Goal: Task Accomplishment & Management: Manage account settings

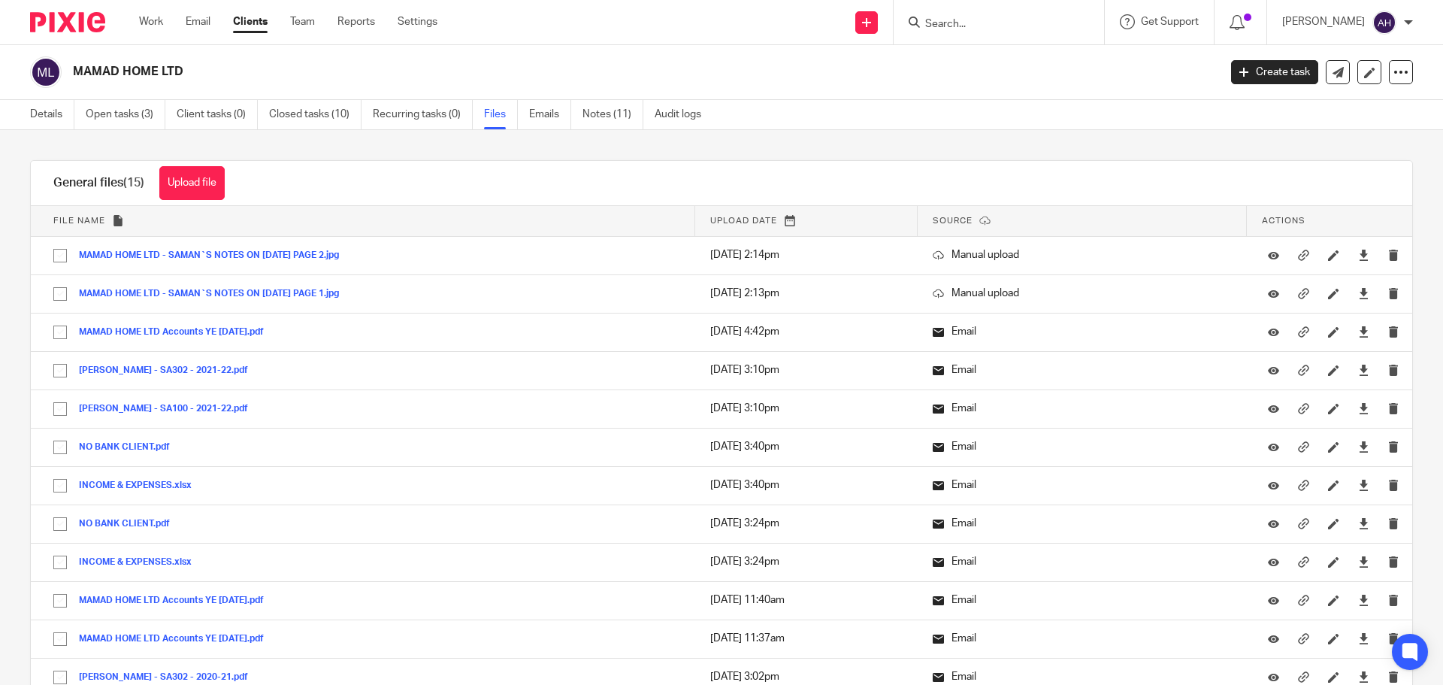
click at [1012, 18] on input "Search" at bounding box center [991, 25] width 135 height 14
click at [48, 110] on link "Details" at bounding box center [52, 114] width 44 height 29
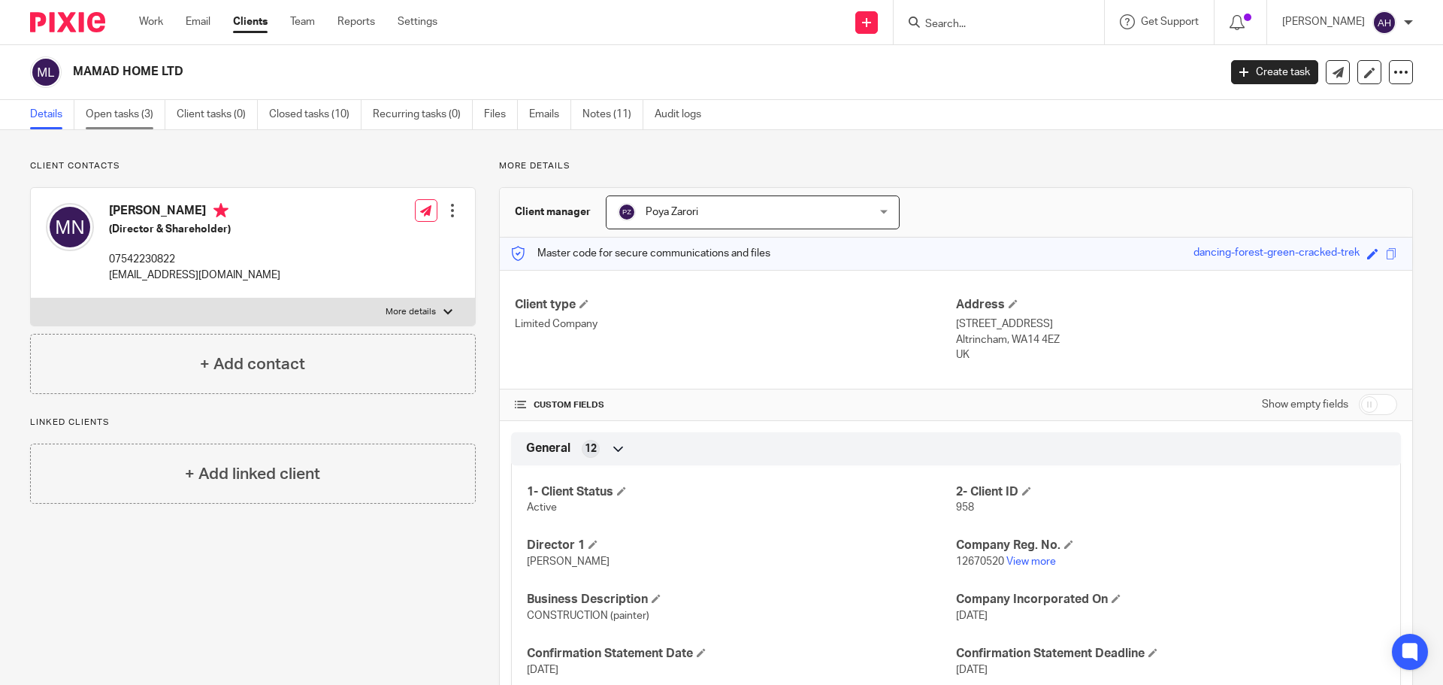
click at [131, 117] on link "Open tasks (3)" at bounding box center [126, 114] width 80 height 29
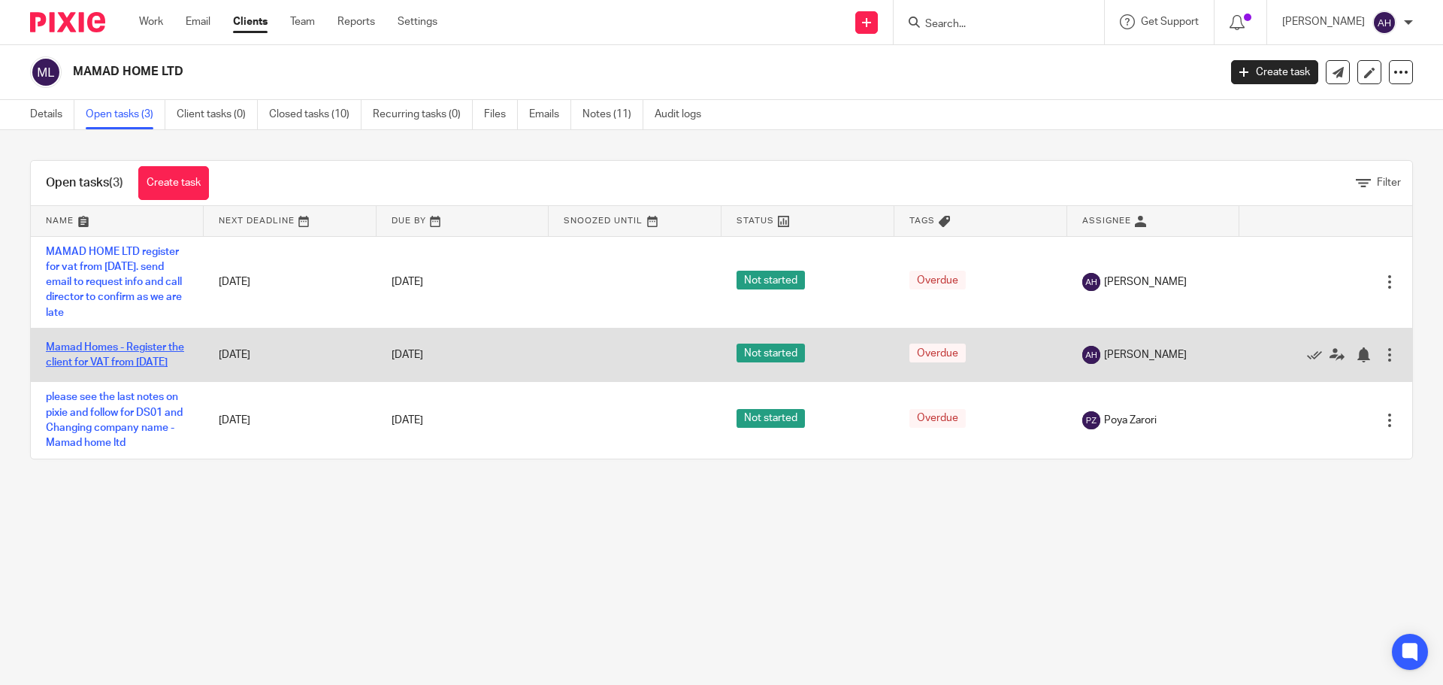
click at [82, 343] on link "Mamad Homes - Register the client for VAT from [DATE]" at bounding box center [115, 355] width 138 height 26
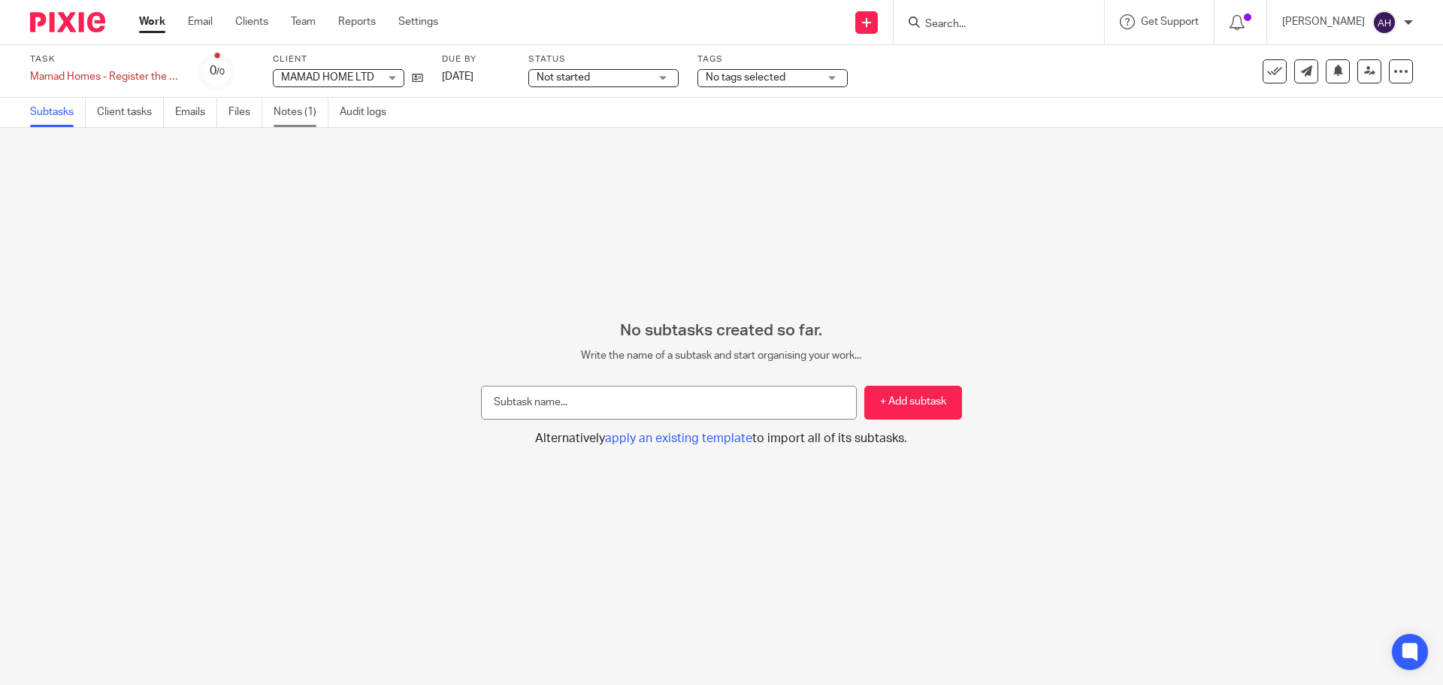
click at [295, 102] on link "Notes (1)" at bounding box center [301, 112] width 55 height 29
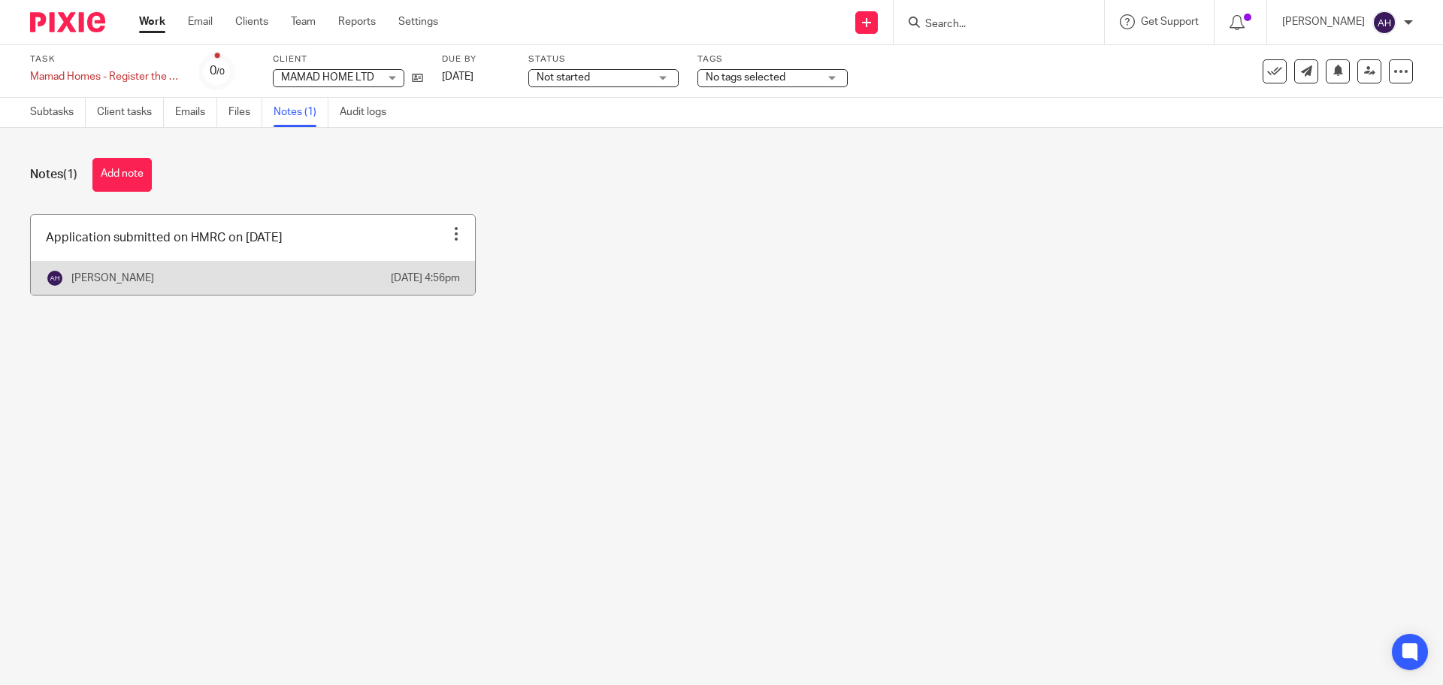
click at [369, 253] on link at bounding box center [253, 255] width 444 height 80
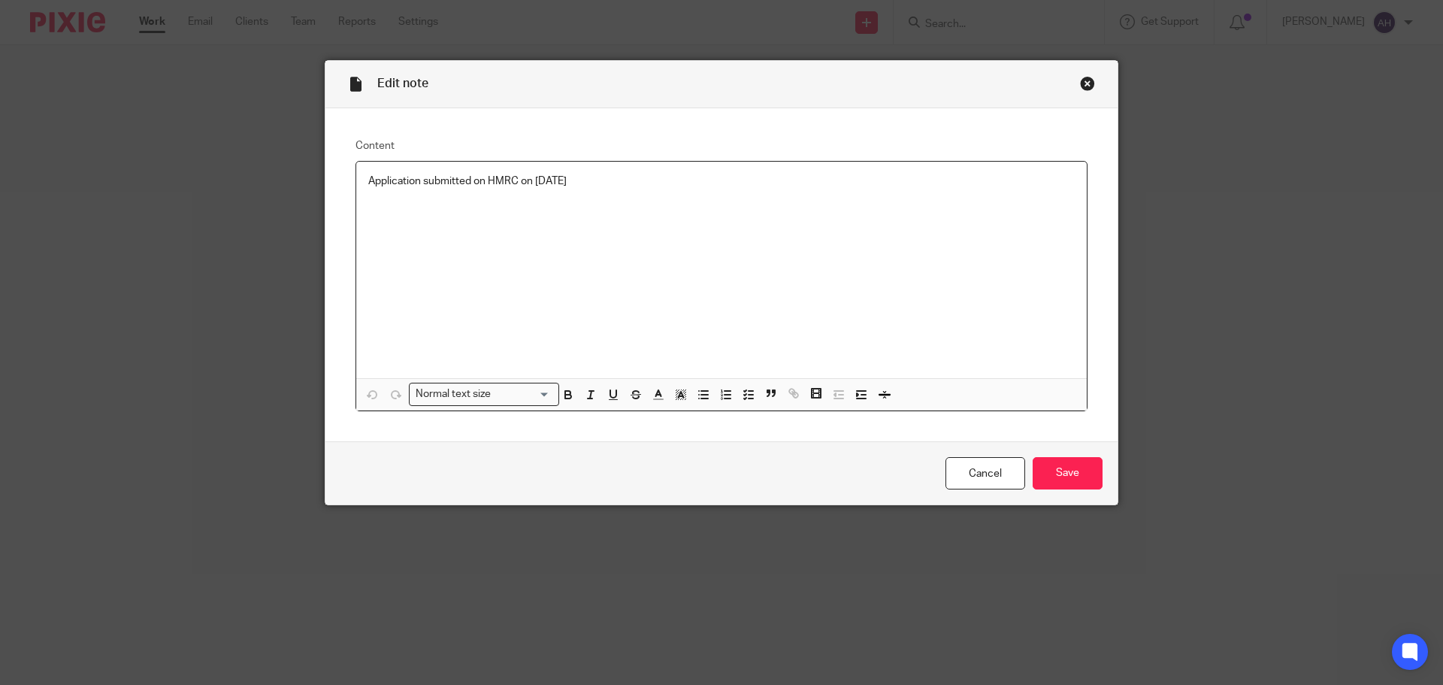
click at [599, 183] on p "Application submitted on HMRC on [DATE]" at bounding box center [721, 181] width 707 height 15
drag, startPoint x: 414, startPoint y: 196, endPoint x: 361, endPoint y: 199, distance: 53.5
click at [361, 199] on div "Application submitted on HMRC on 11/09/2025 REJECTED" at bounding box center [721, 270] width 731 height 216
click at [562, 396] on icon "button" at bounding box center [568, 395] width 14 height 14
click at [682, 398] on rect "button" at bounding box center [682, 398] width 1 height 1
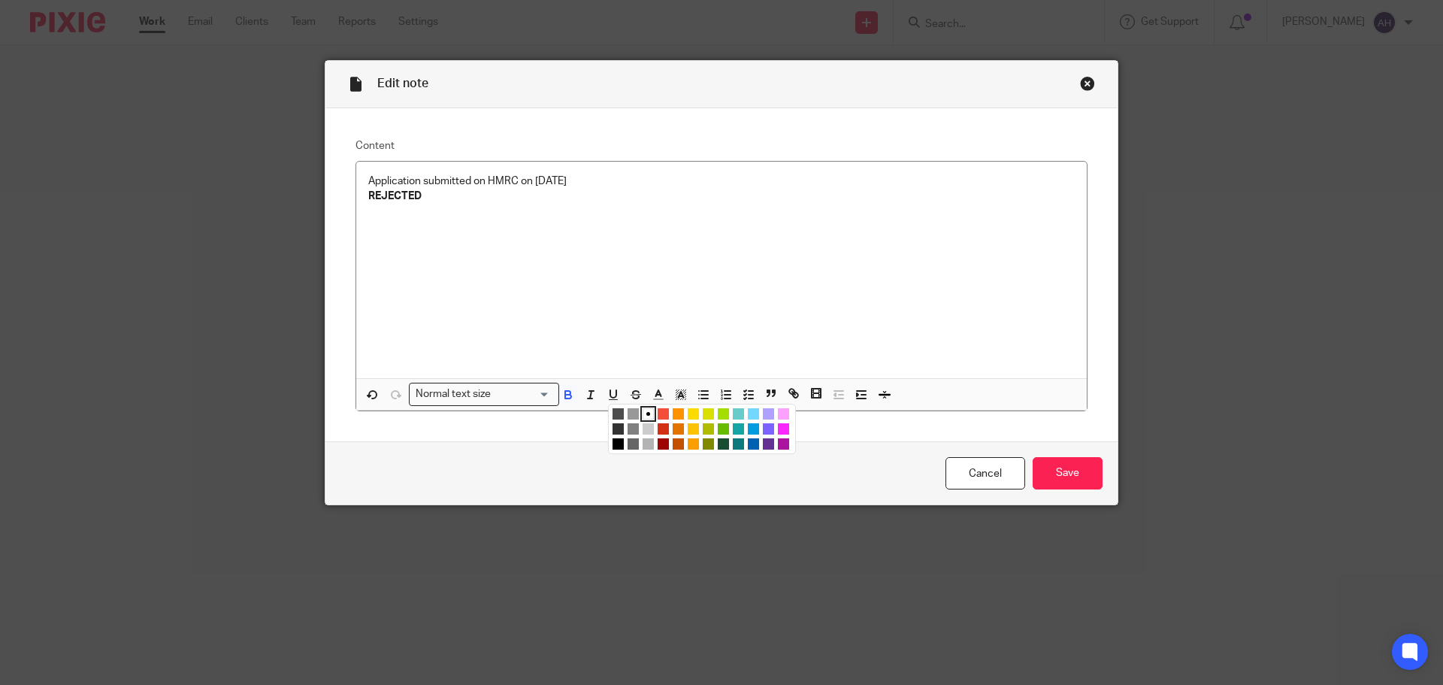
click at [658, 408] on li "color:#F44E3B" at bounding box center [663, 413] width 11 height 11
click at [677, 507] on div "Edit note Content Application submitted on HMRC on 11/09/2025 REJECTED Normal t…" at bounding box center [721, 342] width 1443 height 685
click at [710, 295] on div "Application submitted on HMRC on [DATE] REJECTED" at bounding box center [721, 270] width 731 height 216
drag, startPoint x: 417, startPoint y: 199, endPoint x: 349, endPoint y: 201, distance: 68.4
click at [349, 201] on div "Content Application submitted on HMRC on 11/09/2025 REJECTED Normal text size L…" at bounding box center [721, 275] width 792 height 334
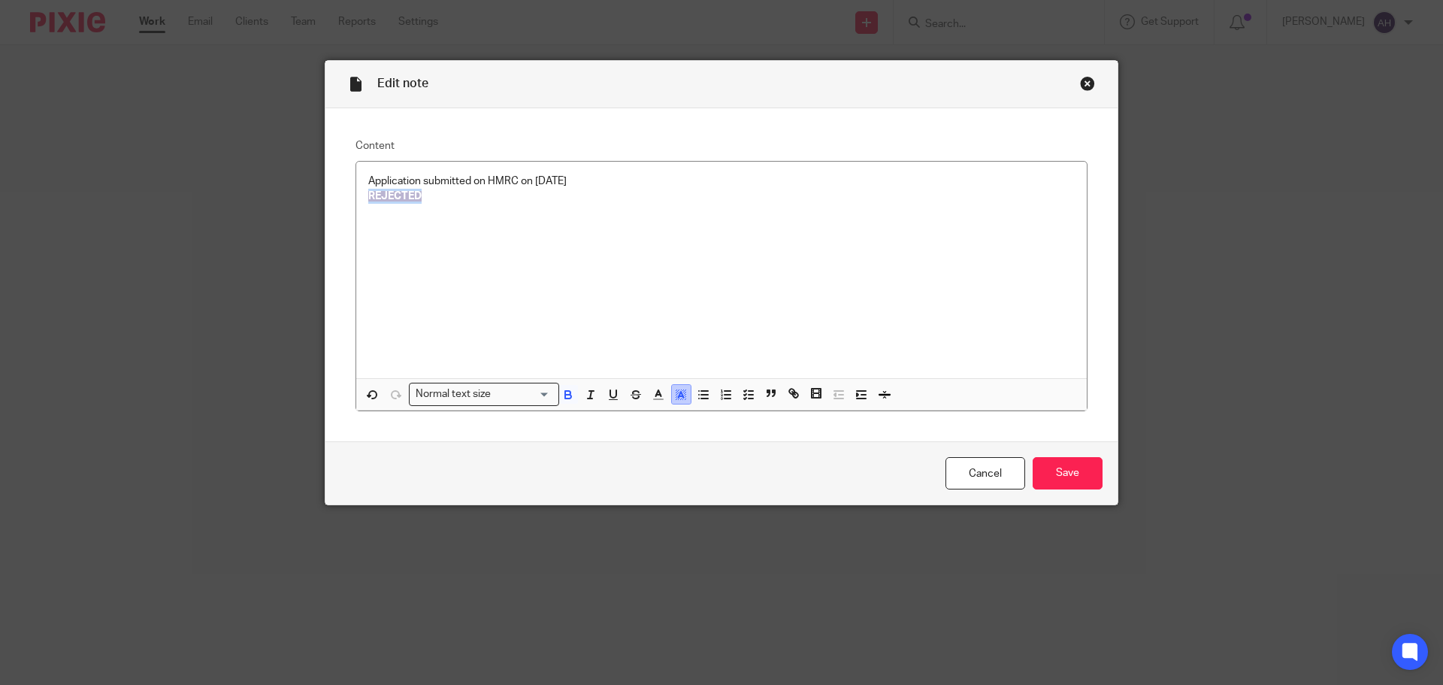
click at [676, 398] on icon "button" at bounding box center [681, 395] width 14 height 14
click at [643, 416] on li "color:#FFFFFF" at bounding box center [648, 413] width 11 height 11
click at [725, 273] on div "Application submitted on HMRC on 11/09/2025 REJECTED" at bounding box center [721, 270] width 731 height 216
drag, startPoint x: 411, startPoint y: 200, endPoint x: 363, endPoint y: 206, distance: 48.5
click at [363, 206] on div "Application submitted on HMRC on 11/09/2025 REJECTED" at bounding box center [721, 270] width 731 height 216
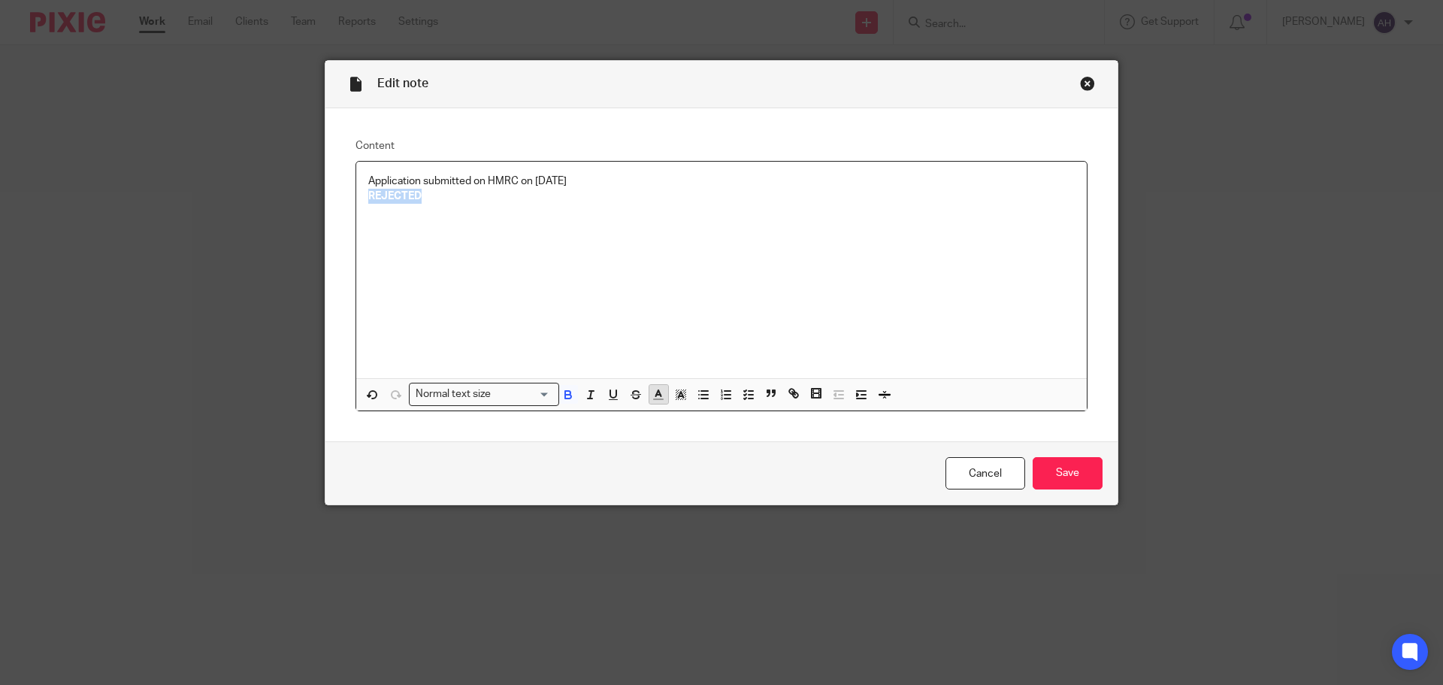
click at [654, 399] on line "button" at bounding box center [658, 399] width 9 height 0
click at [660, 415] on li "color:#F44E3B" at bounding box center [663, 413] width 11 height 11
click at [779, 256] on div "Application submitted on HMRC on 11/09/2025 REJECTED" at bounding box center [721, 270] width 731 height 216
click at [1055, 470] on input "Save" at bounding box center [1068, 473] width 70 height 32
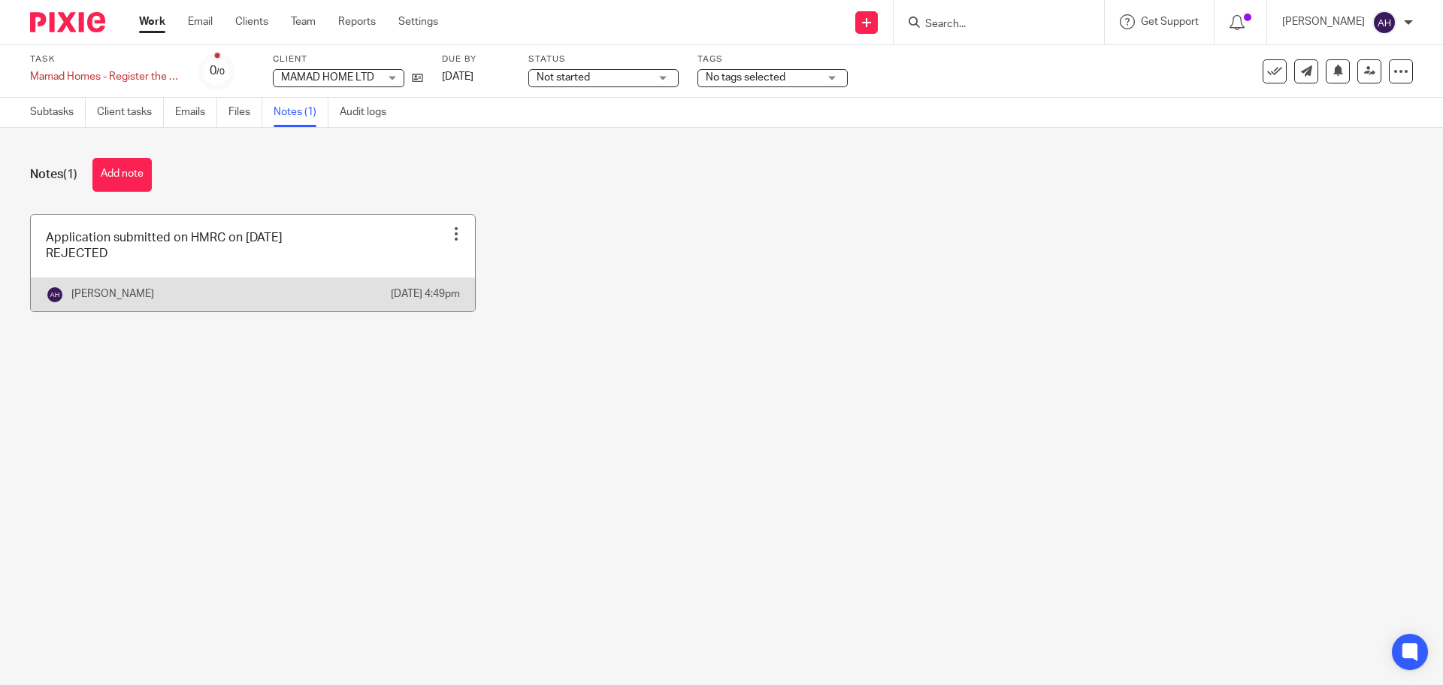
click at [378, 265] on link at bounding box center [253, 263] width 444 height 96
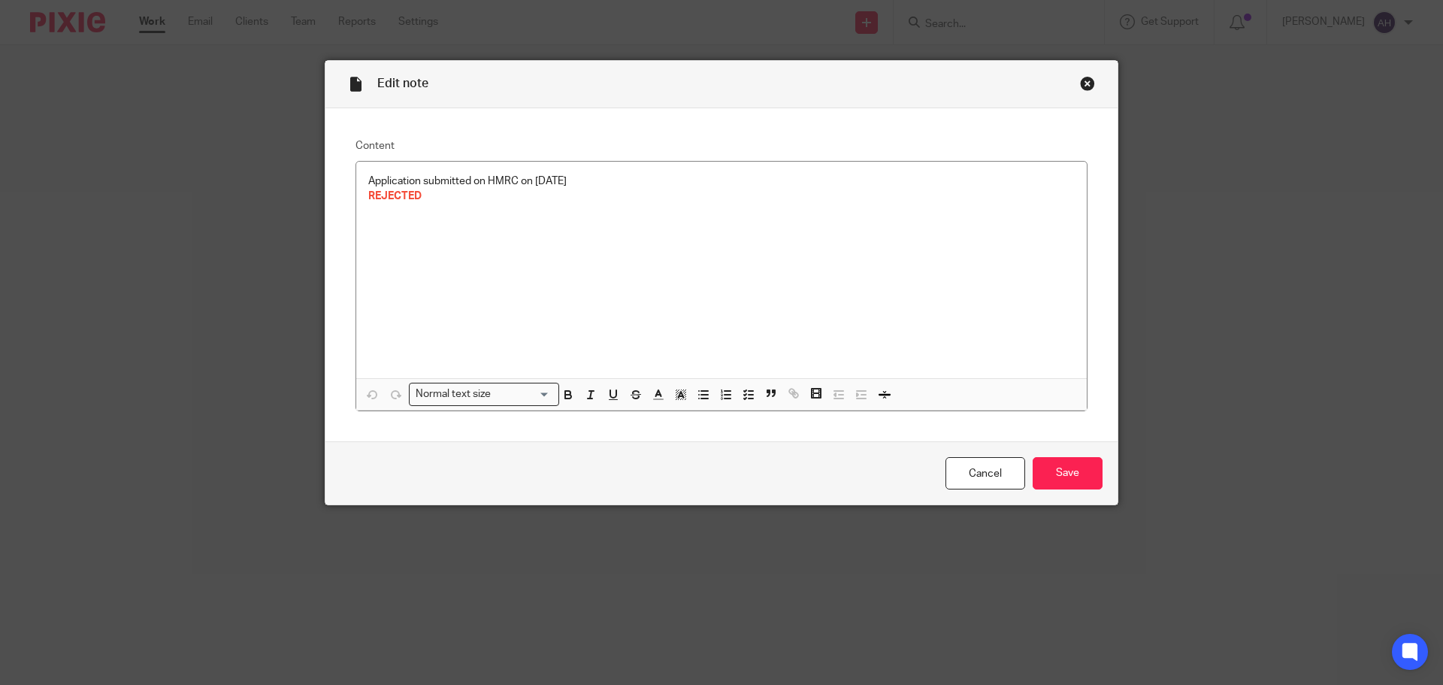
click at [1082, 85] on div "Close this dialog window" at bounding box center [1087, 83] width 15 height 15
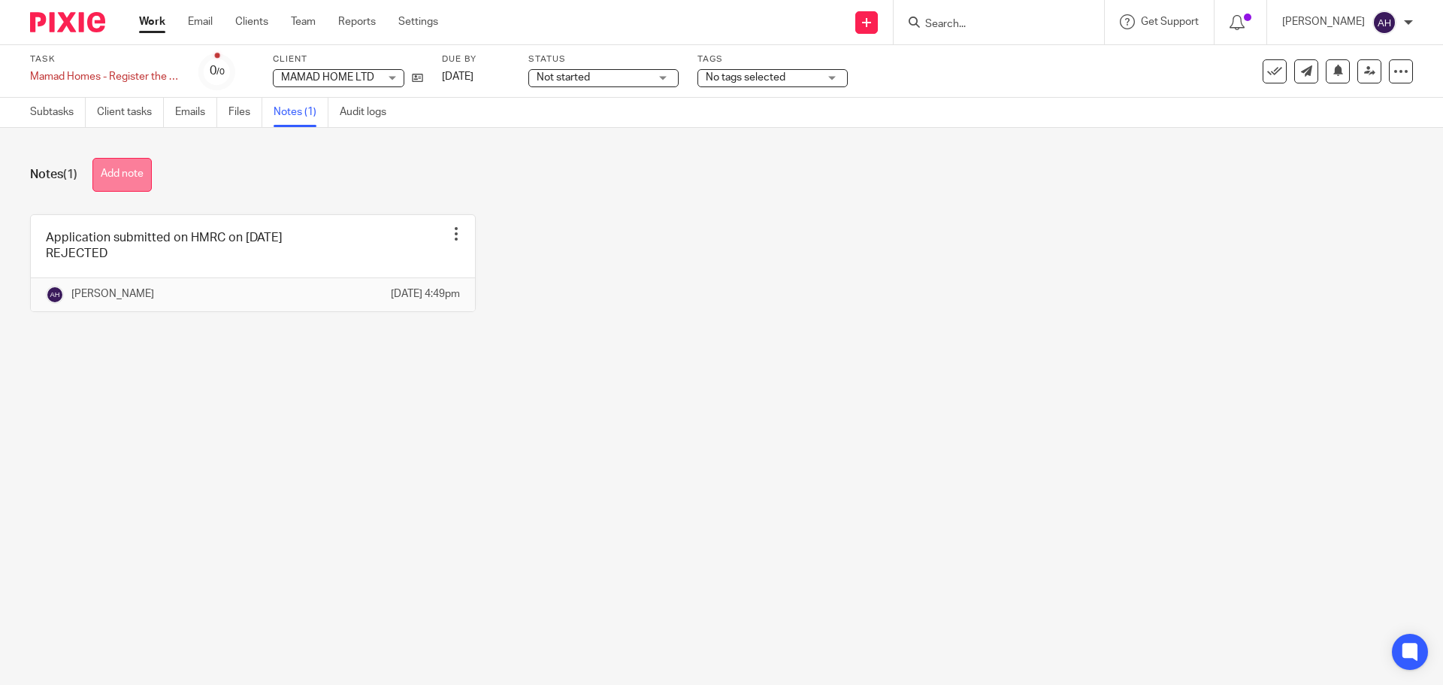
click at [129, 179] on button "Add note" at bounding box center [121, 175] width 59 height 34
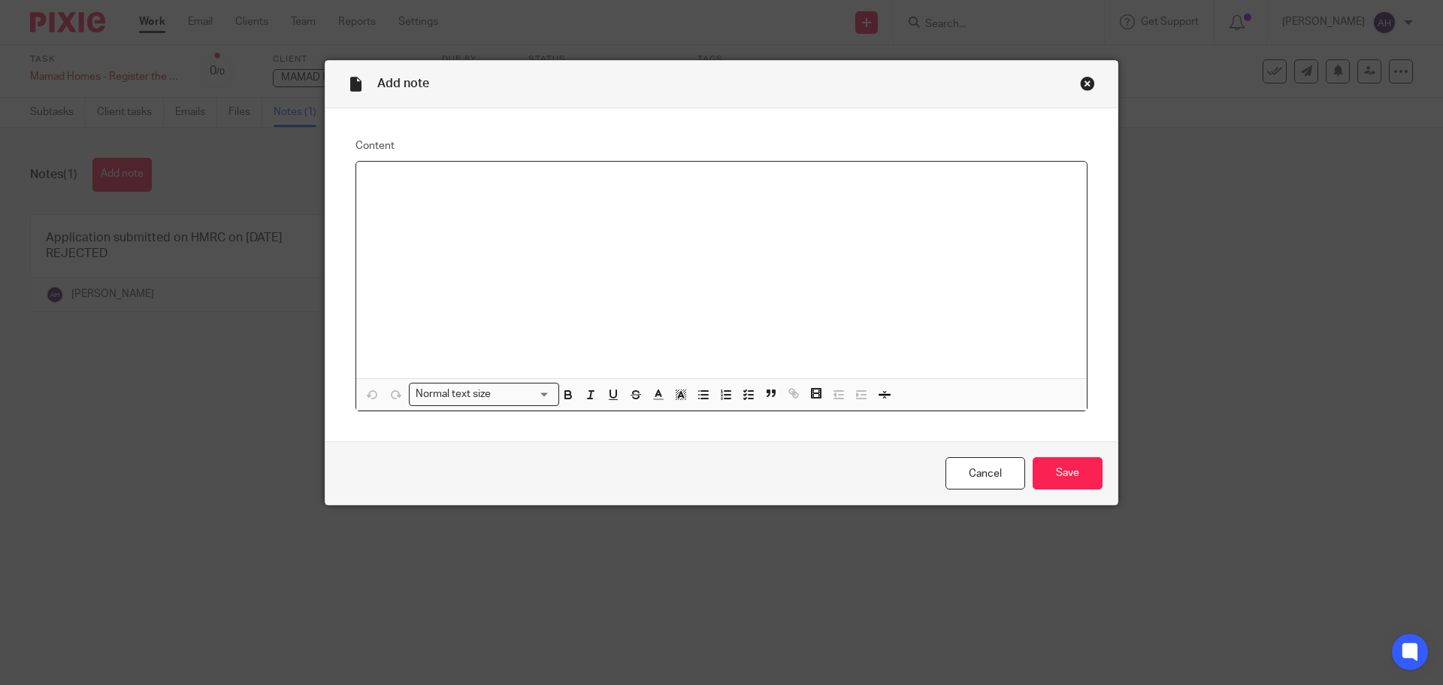
click at [1085, 81] on div "Close this dialog window" at bounding box center [1087, 83] width 15 height 15
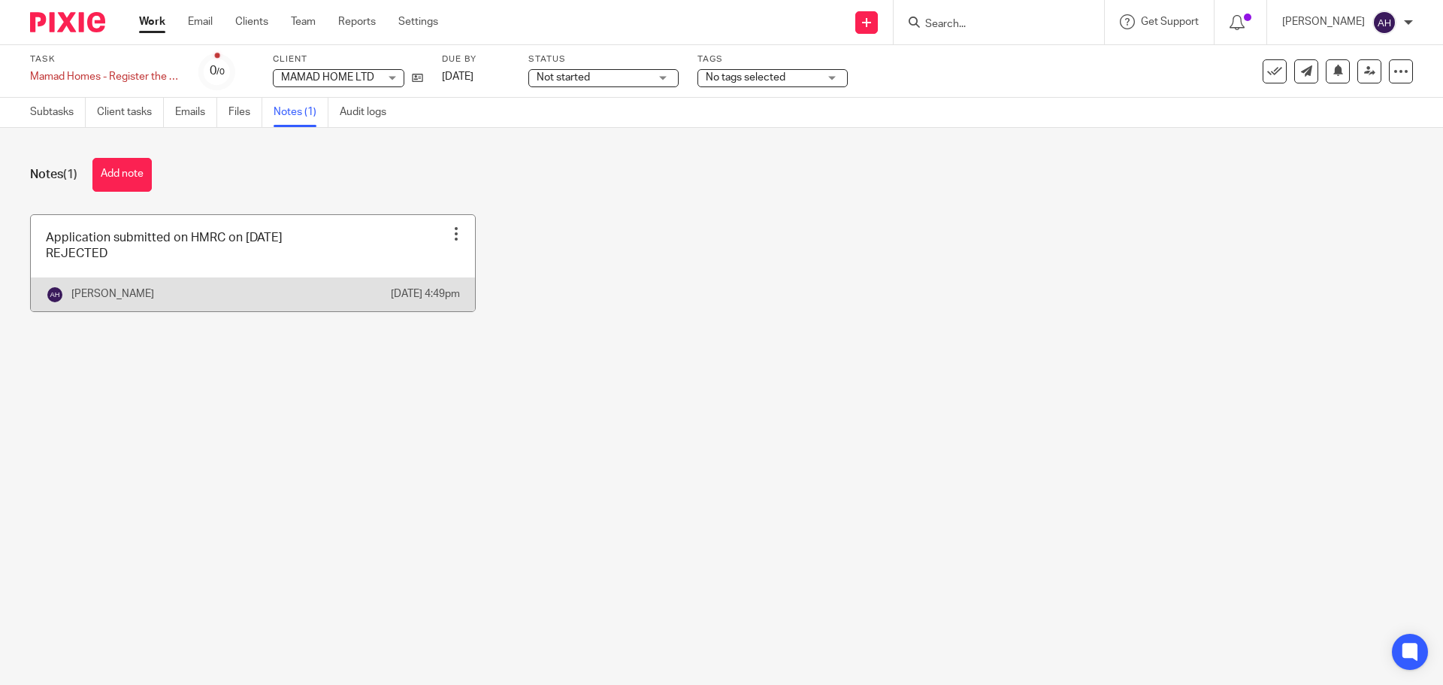
click at [330, 253] on link at bounding box center [253, 263] width 444 height 96
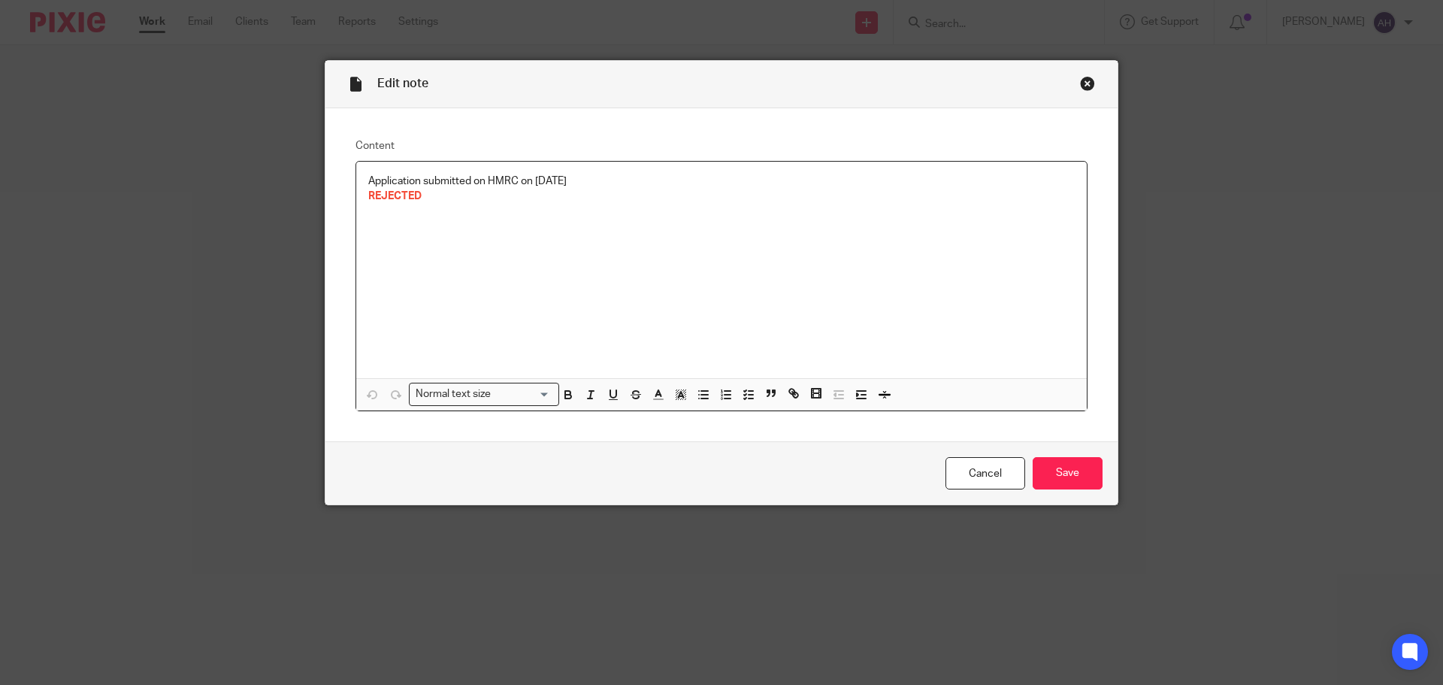
drag, startPoint x: 595, startPoint y: 181, endPoint x: 354, endPoint y: 180, distance: 240.5
click at [356, 180] on div "Application submitted on HMRC on [DATE] REJECTED" at bounding box center [721, 270] width 731 height 216
copy p "Application submitted on HMRC on [DATE]"
click at [1080, 82] on div "Close this dialog window" at bounding box center [1087, 83] width 15 height 15
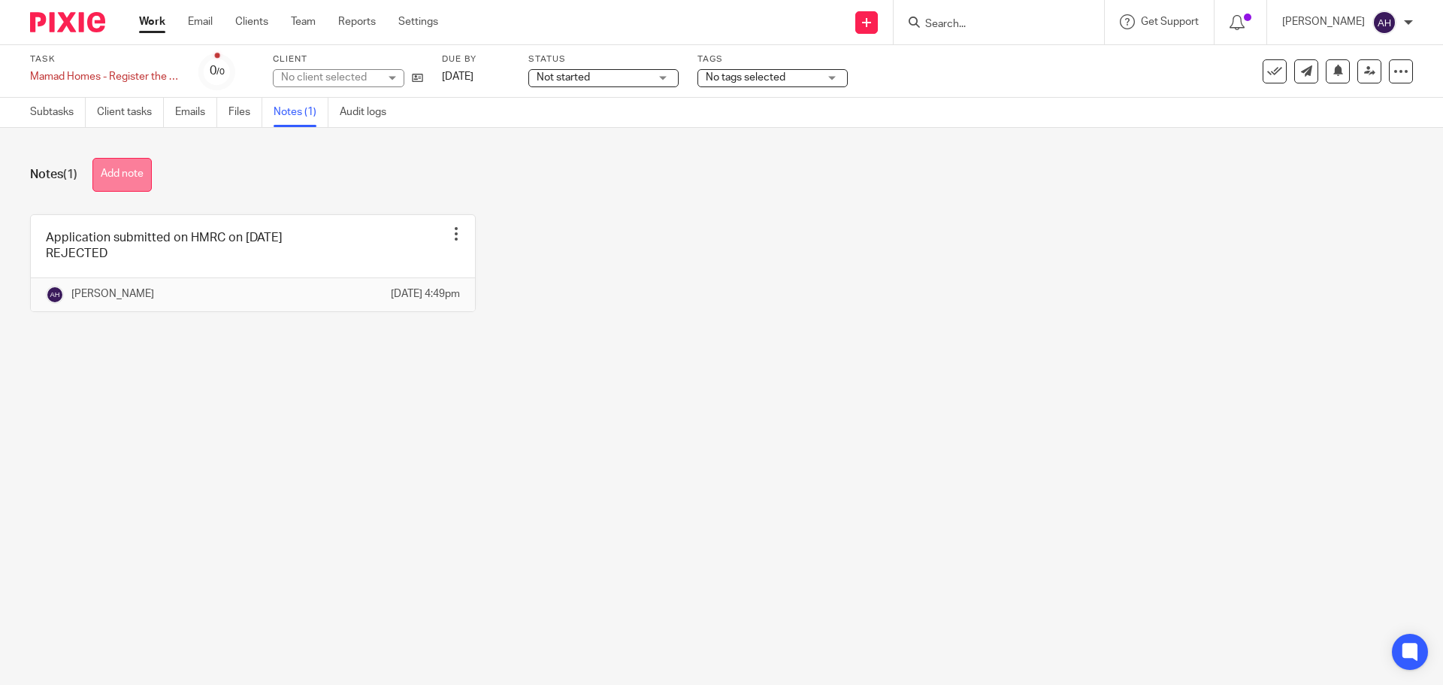
click at [129, 177] on button "Add note" at bounding box center [121, 175] width 59 height 34
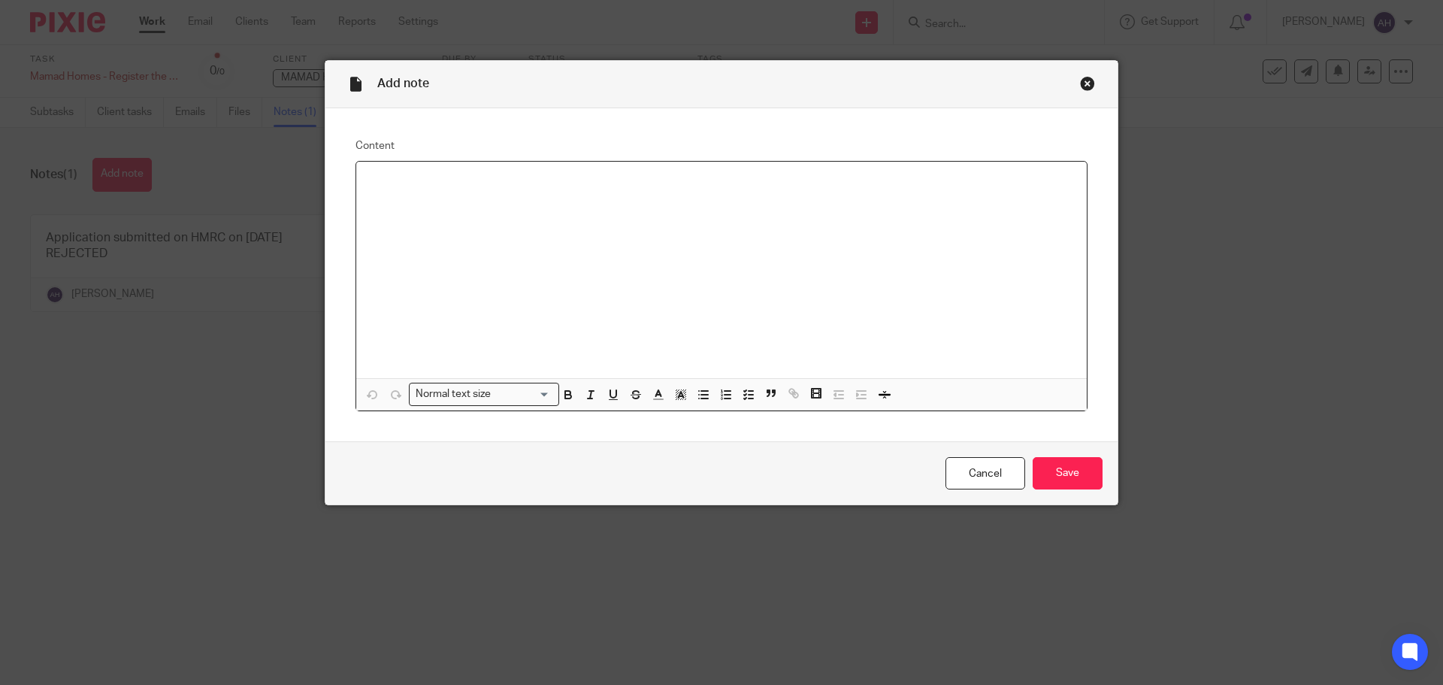
click at [487, 186] on p at bounding box center [721, 181] width 707 height 15
paste div
click at [468, 181] on p "Application submitted on HMRC on [DATE]" at bounding box center [721, 181] width 707 height 15
click at [615, 179] on p "Application submitted again to HMRC on [DATE]" at bounding box center [721, 181] width 707 height 15
drag, startPoint x: 494, startPoint y: 180, endPoint x: 468, endPoint y: 186, distance: 27.2
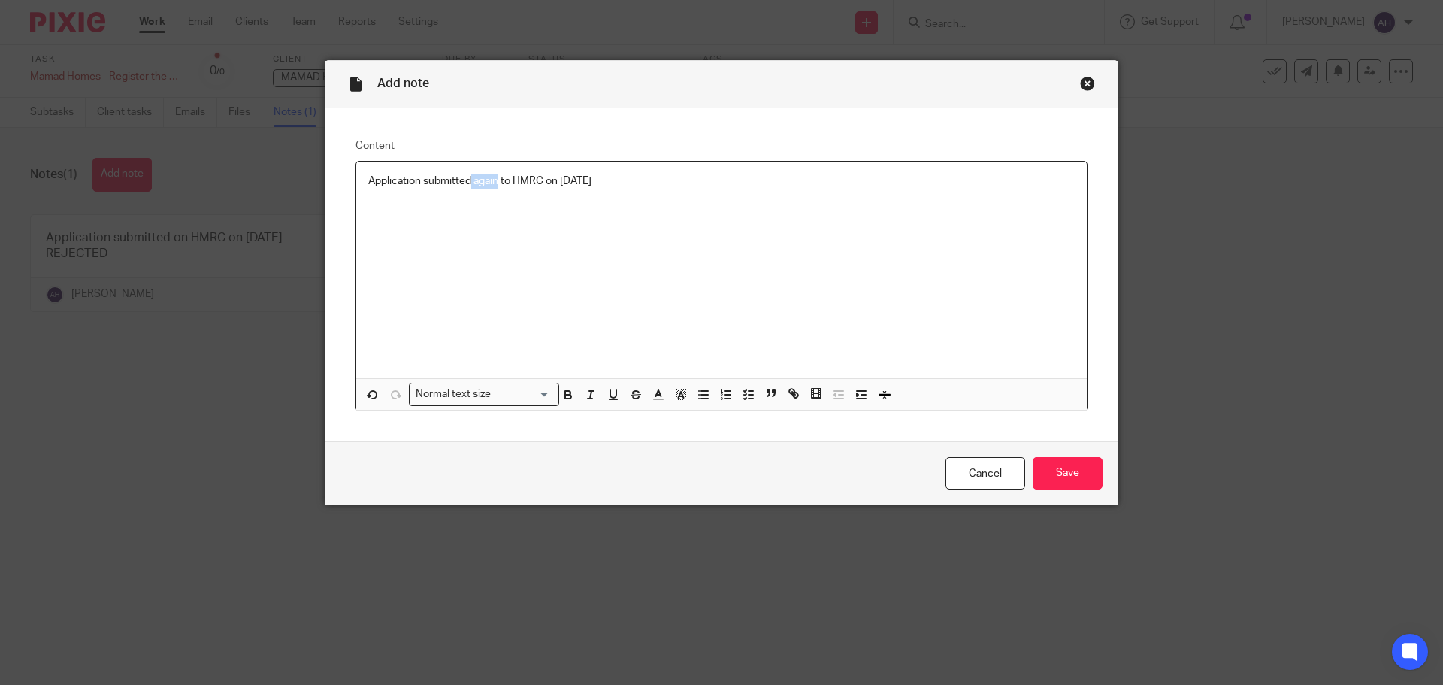
click at [468, 186] on p "Application submitted again to HMRC on [DATE]" at bounding box center [721, 181] width 707 height 15
click at [504, 230] on div "Application submitted again to HMRC on [DATE]" at bounding box center [721, 270] width 731 height 216
drag, startPoint x: 493, startPoint y: 183, endPoint x: 471, endPoint y: 185, distance: 22.6
click at [471, 185] on p "Application submitted again to HMRC on [DATE]" at bounding box center [721, 181] width 707 height 15
click at [674, 395] on icon "button" at bounding box center [681, 395] width 14 height 14
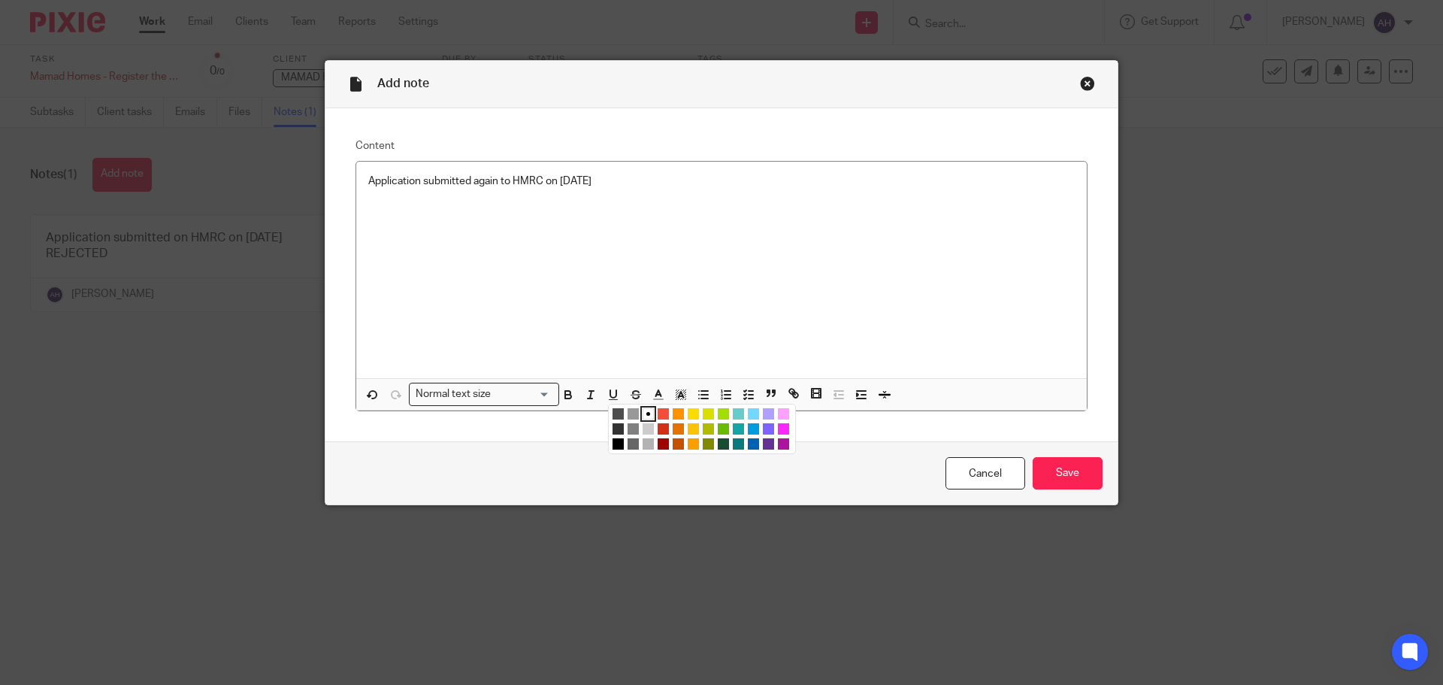
click at [689, 411] on li "color:#FCDC00" at bounding box center [693, 413] width 11 height 11
drag, startPoint x: 802, startPoint y: 180, endPoint x: 807, endPoint y: 221, distance: 41.7
click at [802, 180] on p "Application submitted again to HMRC on [DATE]" at bounding box center [721, 181] width 707 height 15
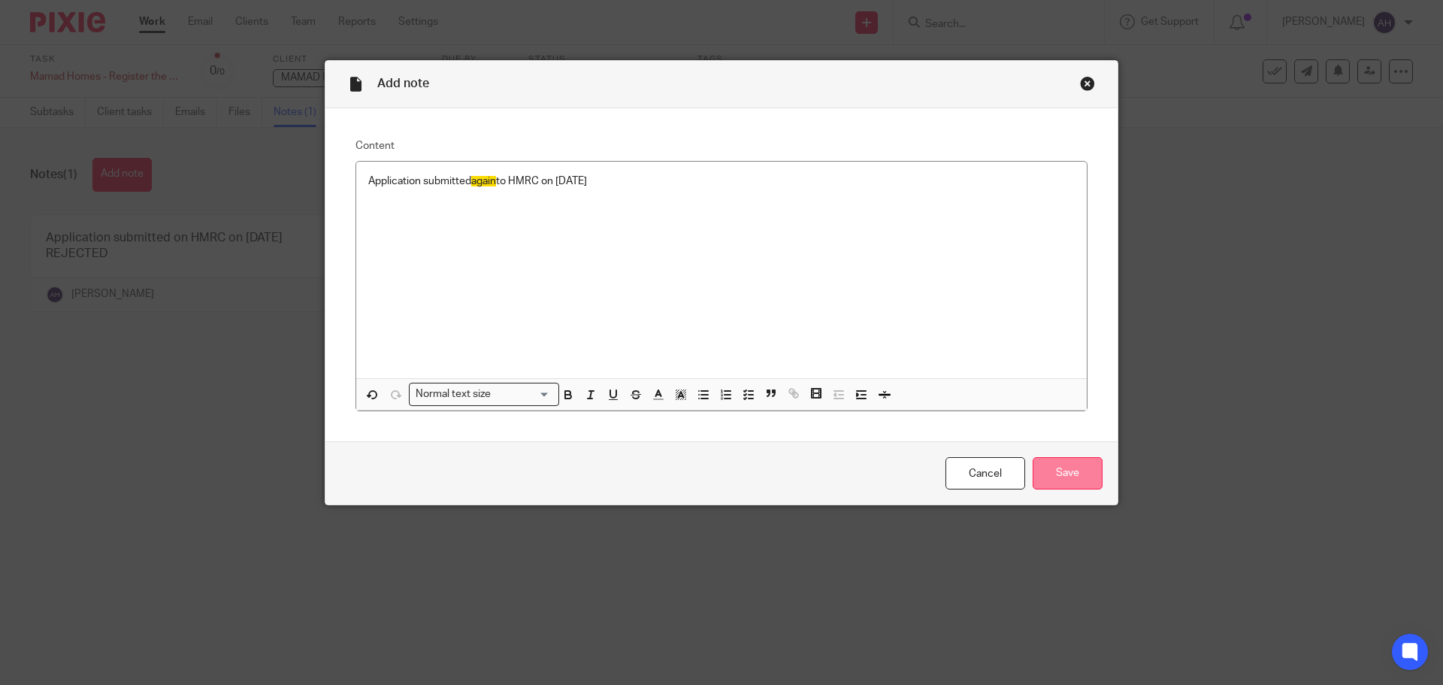
click at [1066, 474] on input "Save" at bounding box center [1068, 473] width 70 height 32
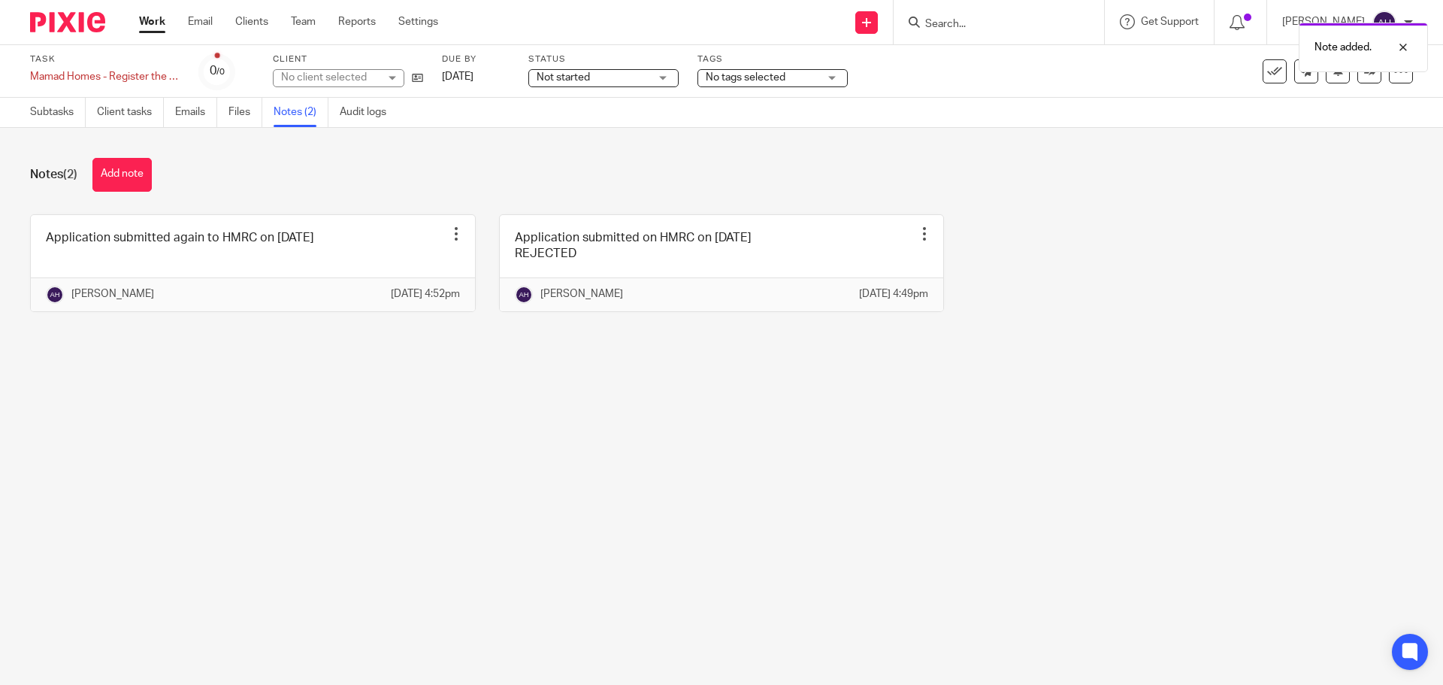
click at [840, 409] on main "Task Mamad Homes - Register the client for VAT from 01/08/2025 Save Mamad Homes…" at bounding box center [721, 342] width 1443 height 685
